Goal: Task Accomplishment & Management: Manage account settings

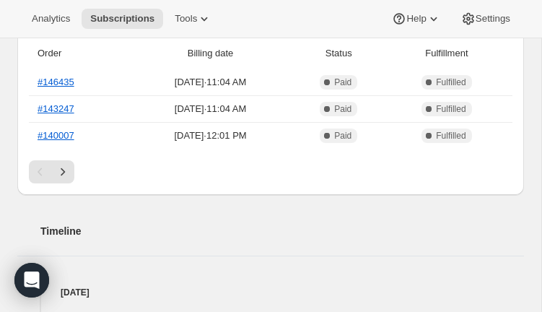
scroll to position [453, 0]
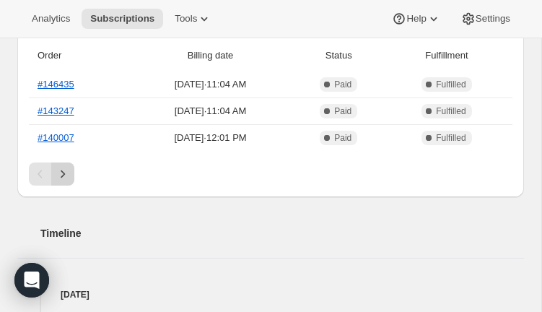
click at [68, 172] on icon "Next" at bounding box center [63, 174] width 14 height 14
click at [58, 88] on link "#133771" at bounding box center [56, 84] width 37 height 11
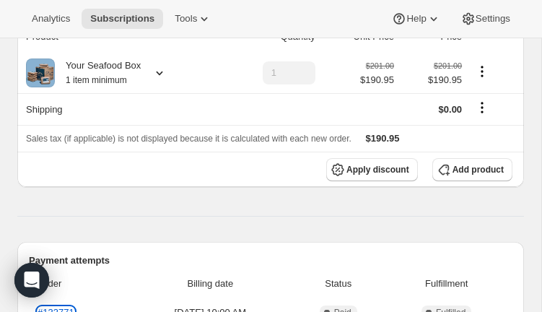
scroll to position [211, 0]
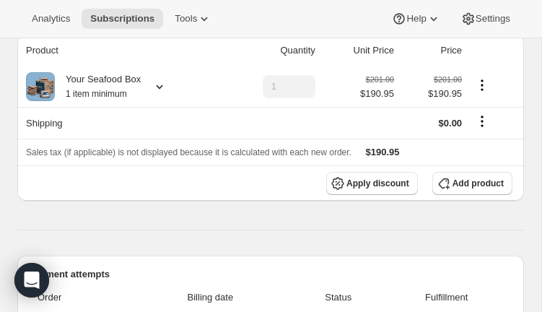
click at [165, 84] on icon at bounding box center [159, 86] width 14 height 14
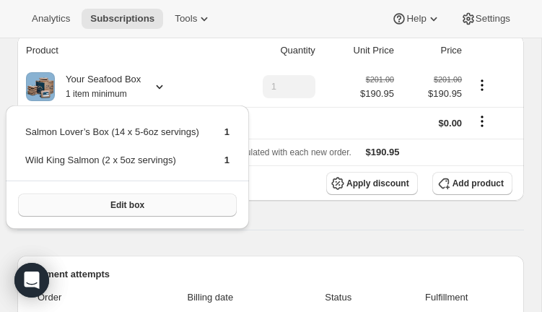
click at [221, 203] on button "Edit box" at bounding box center [127, 204] width 219 height 23
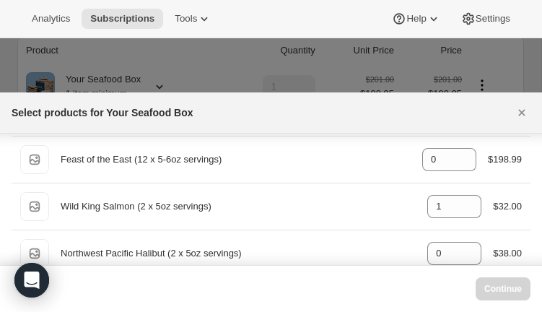
scroll to position [539, 0]
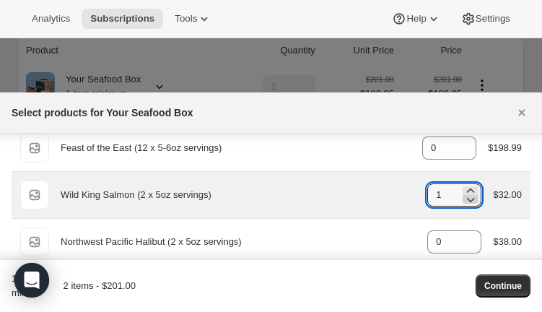
click at [468, 199] on icon ":r53:" at bounding box center [470, 199] width 14 height 14
type input "0"
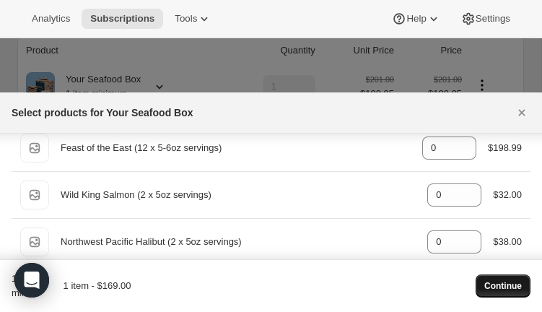
click at [519, 283] on span "Continue" at bounding box center [503, 286] width 38 height 12
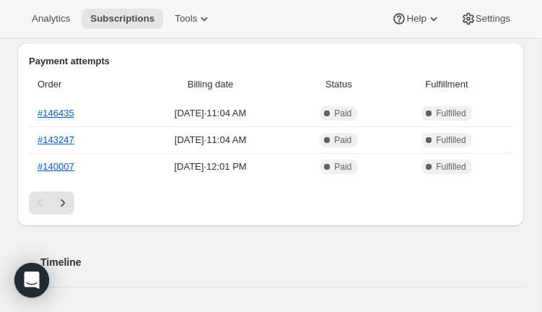
scroll to position [490, 0]
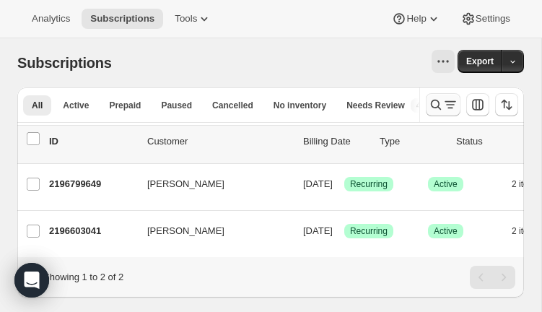
click at [452, 105] on icon "Search and filter results" at bounding box center [450, 104] width 14 height 14
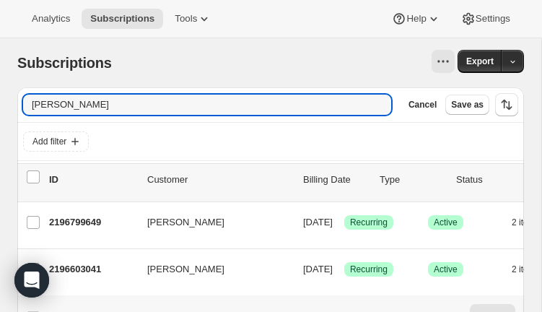
drag, startPoint x: 67, startPoint y: 105, endPoint x: 0, endPoint y: 106, distance: 67.1
click at [0, 102] on html "Analytics Subscriptions Tools Help Settings Skip to content Subscriptions. This…" at bounding box center [271, 156] width 542 height 312
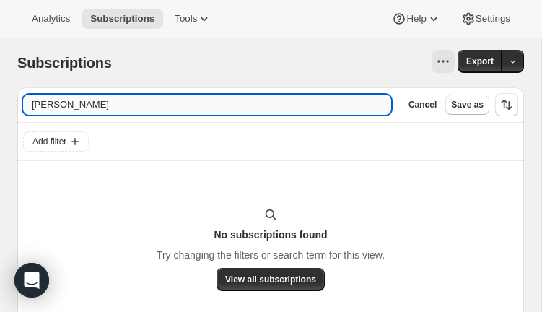
type input "Rick Andersen"
drag, startPoint x: 97, startPoint y: 109, endPoint x: 86, endPoint y: 105, distance: 12.3
click at [86, 105] on input "Rick Andersen" at bounding box center [207, 104] width 368 height 20
drag, startPoint x: 105, startPoint y: 108, endPoint x: 22, endPoint y: 104, distance: 83.8
click at [22, 104] on div "Filter subscribers Rick Andersen Clear Cancel Save as" at bounding box center [270, 104] width 506 height 35
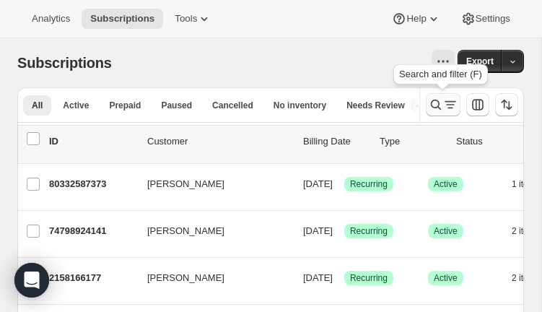
click at [446, 111] on icon "Search and filter results" at bounding box center [450, 104] width 14 height 14
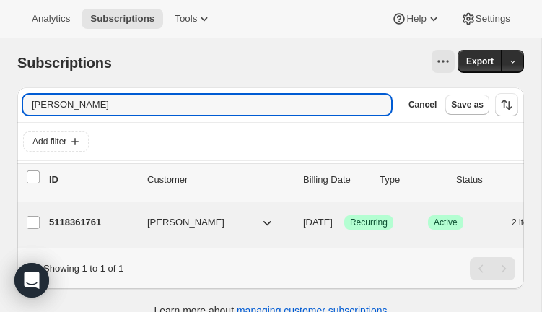
type input "richard_d_"
click at [78, 226] on p "5118361761" at bounding box center [92, 222] width 87 height 14
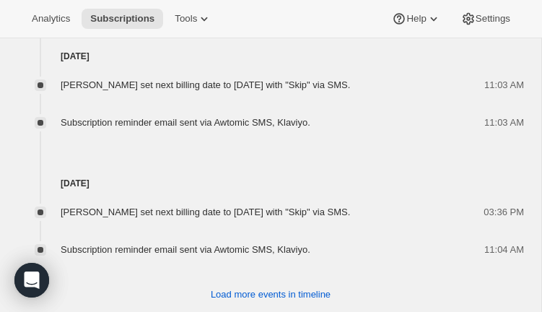
scroll to position [1315, 0]
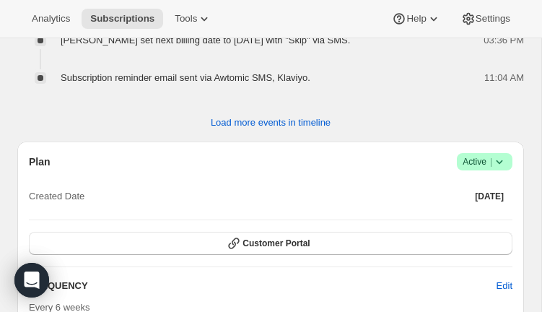
click at [473, 154] on span "Active |" at bounding box center [484, 161] width 44 height 14
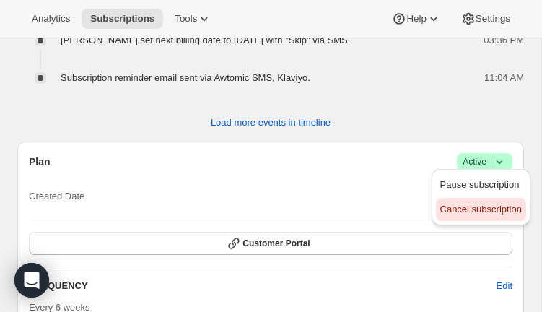
click at [473, 207] on span "Cancel subscription" at bounding box center [480, 208] width 81 height 11
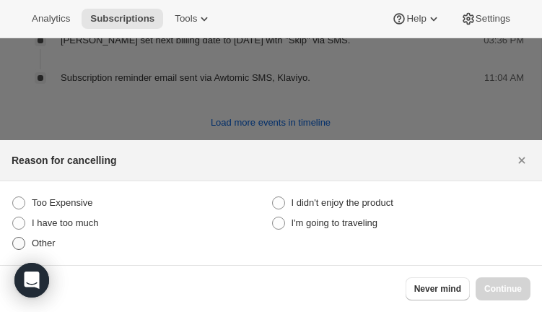
click at [23, 242] on span ":rnc:" at bounding box center [18, 243] width 13 height 13
click at [13, 237] on input "Other" at bounding box center [12, 237] width 1 height 1
radio input "true"
click at [497, 287] on span "Continue" at bounding box center [503, 289] width 38 height 12
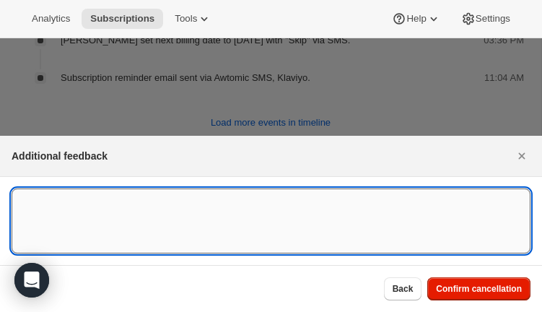
click at [106, 201] on textarea ":rnc:" at bounding box center [271, 220] width 519 height 65
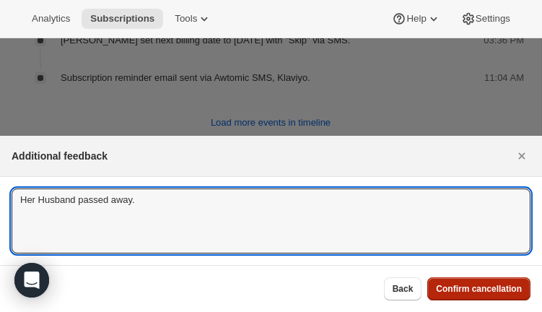
type textarea "Her Husband passed away."
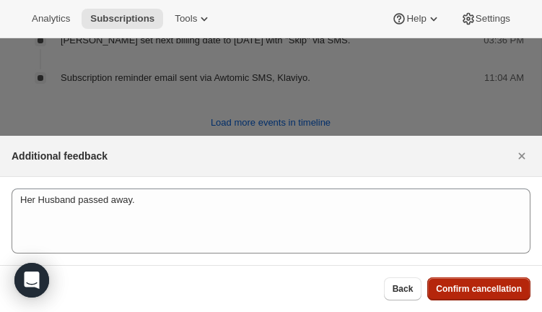
click at [490, 285] on span "Confirm cancellation" at bounding box center [479, 289] width 86 height 12
